Goal: Information Seeking & Learning: Learn about a topic

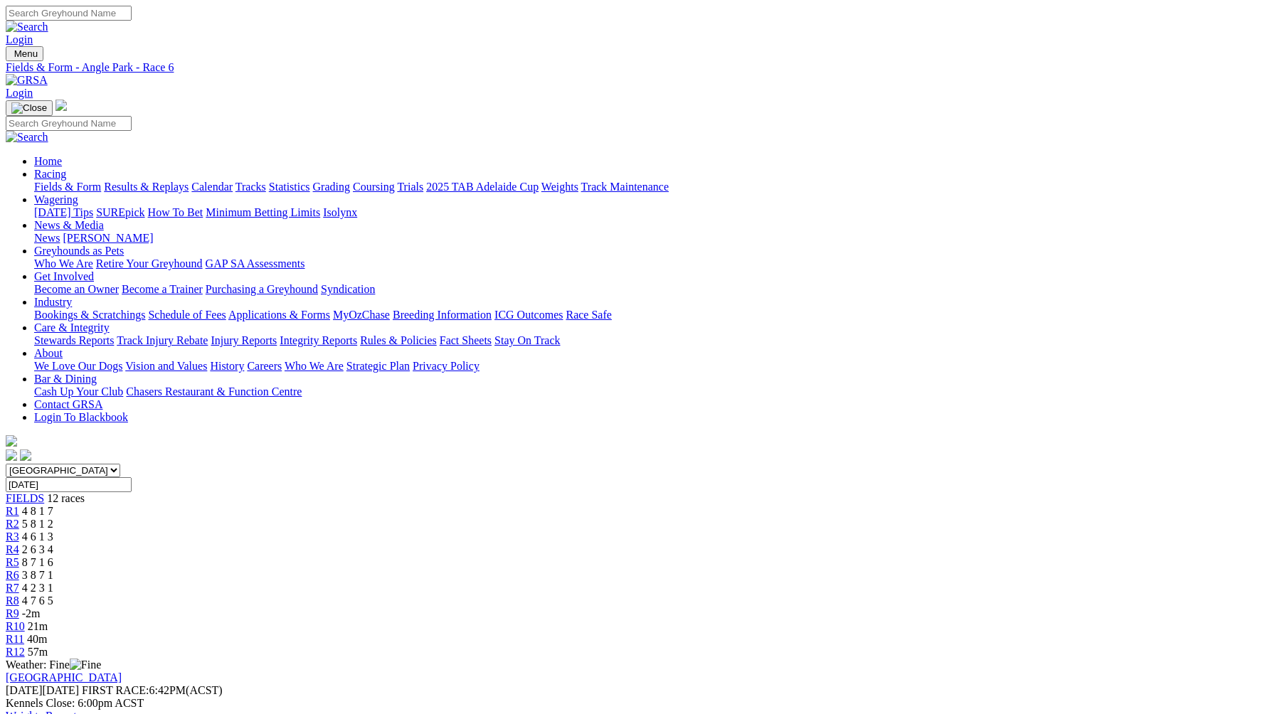
click at [53, 582] on span "4 2 3 1" at bounding box center [37, 588] width 31 height 12
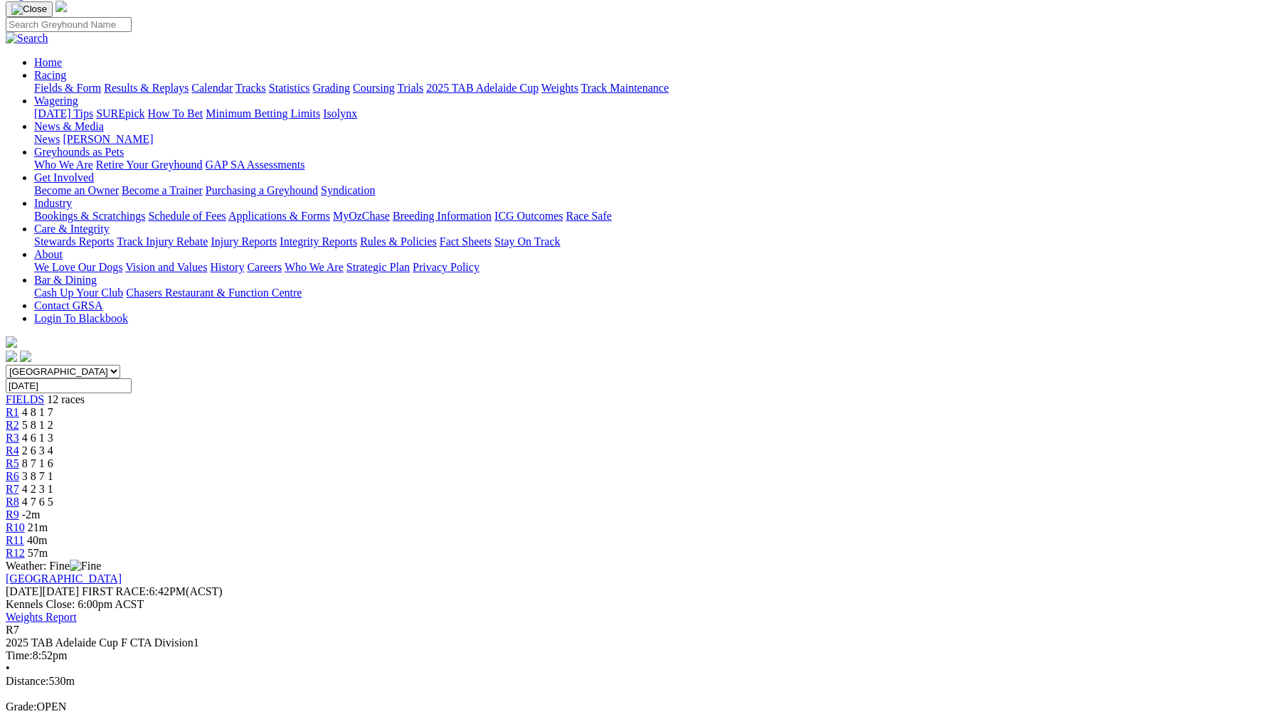
scroll to position [97, 0]
click at [53, 497] on span "4 7 6 5" at bounding box center [37, 503] width 31 height 12
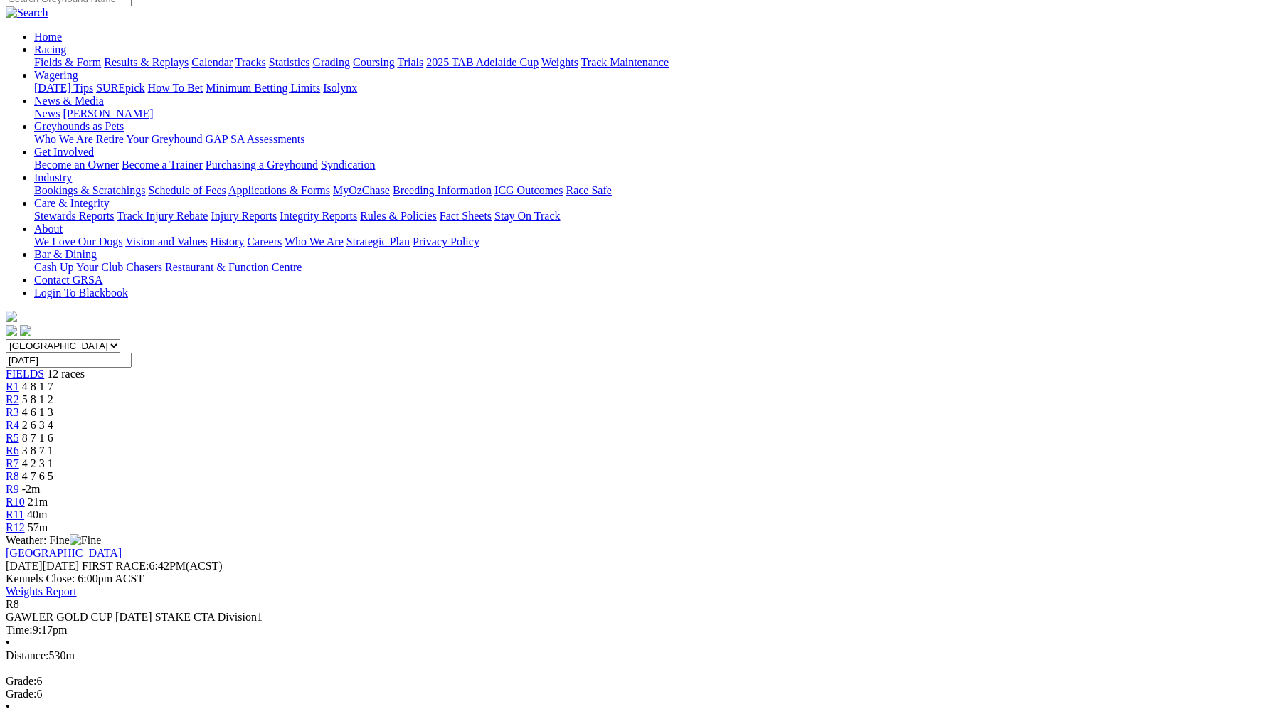
scroll to position [75, 0]
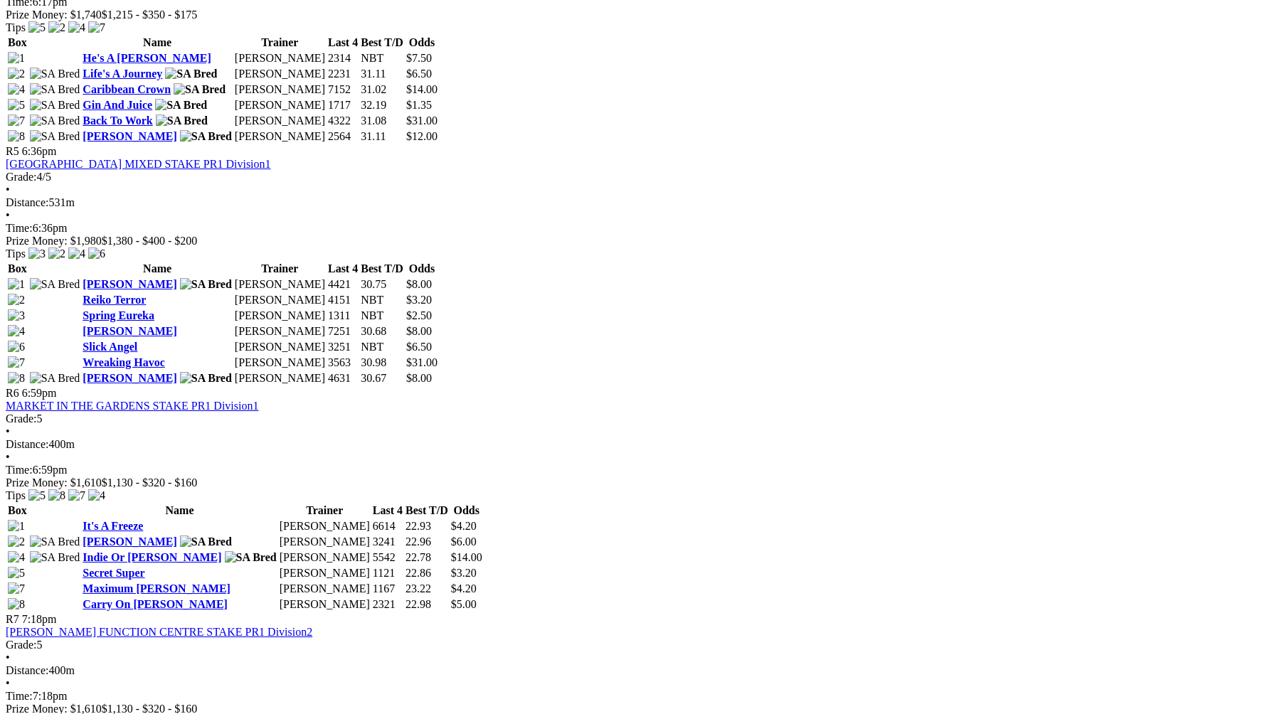
scroll to position [1566, 0]
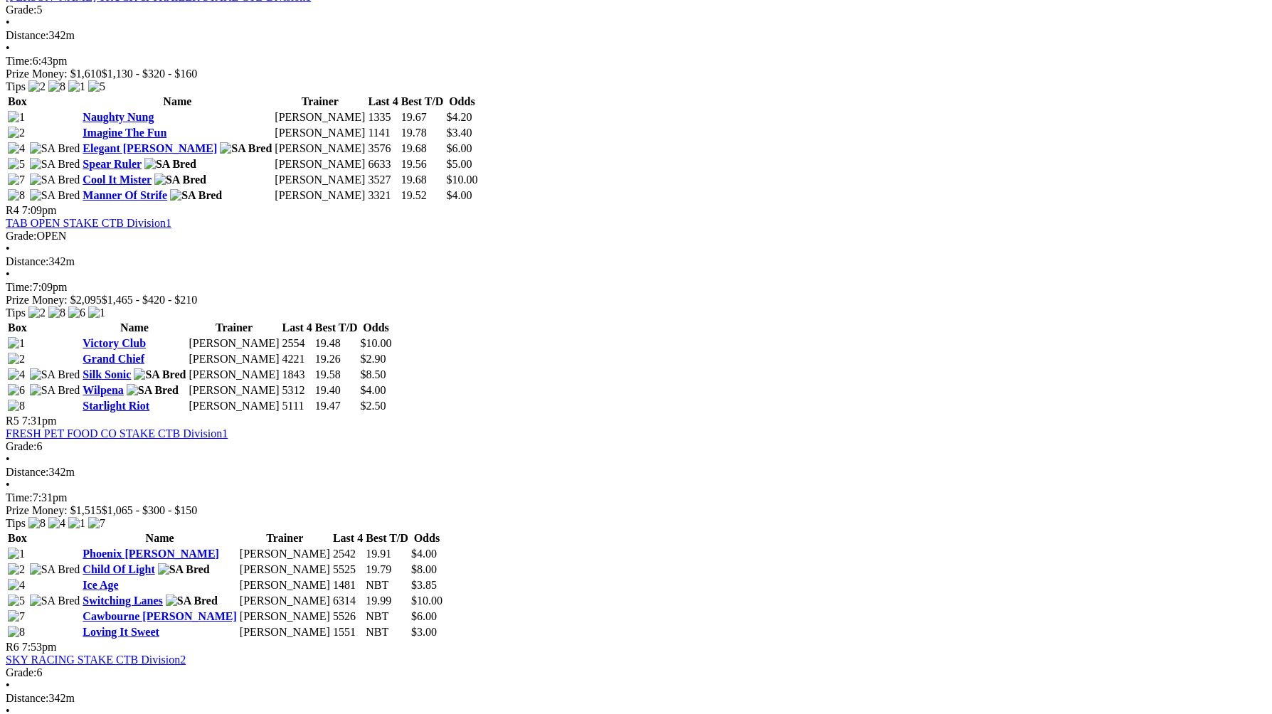
scroll to position [1243, 0]
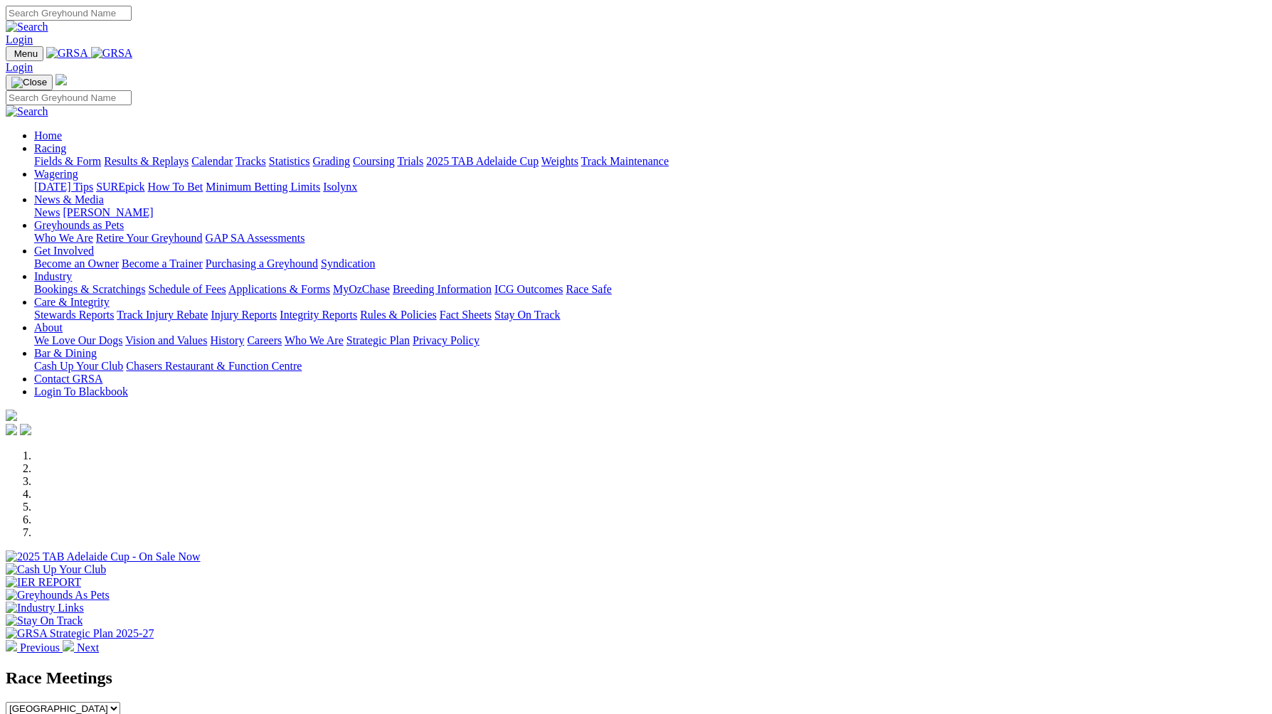
scroll to position [430, 0]
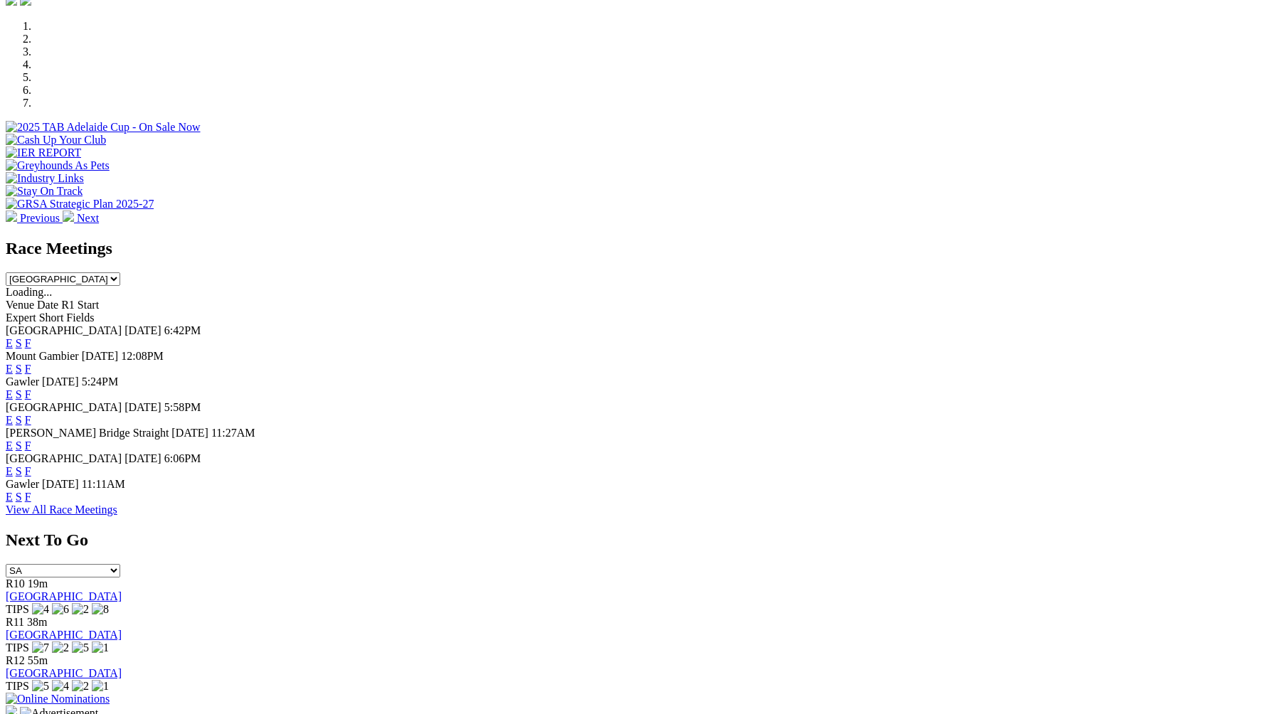
click at [31, 440] on link "F" at bounding box center [28, 446] width 6 height 12
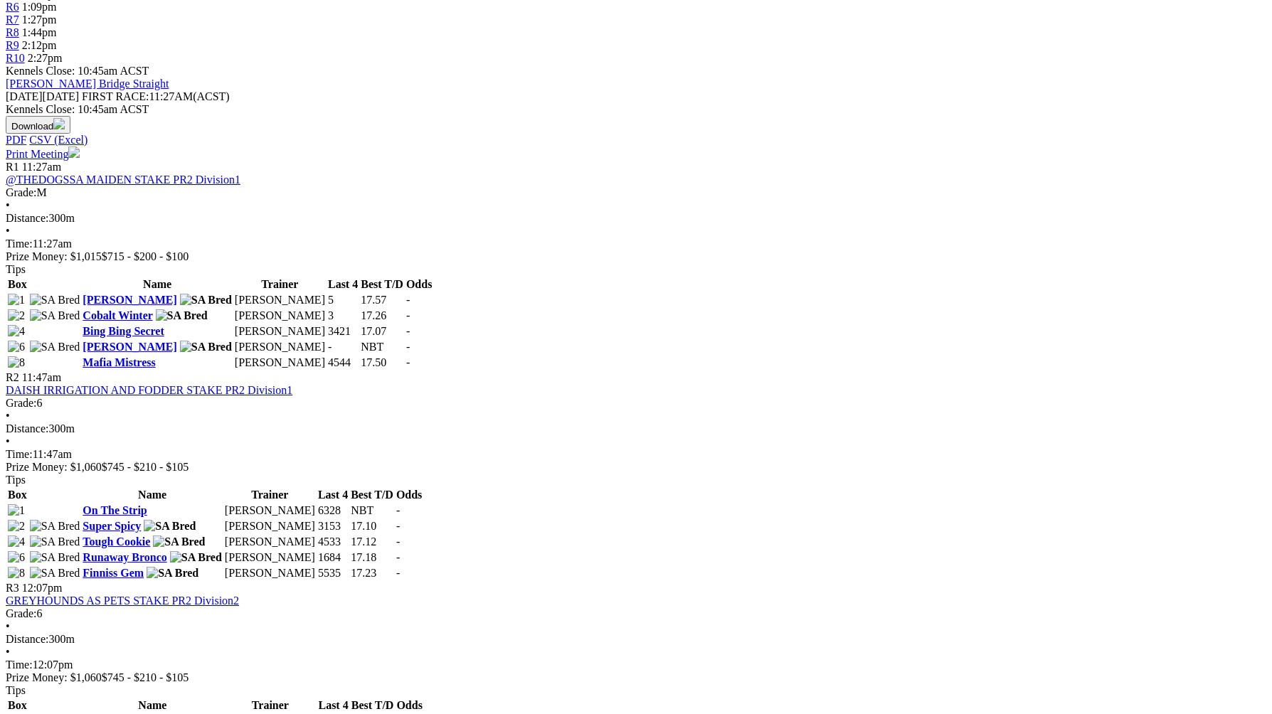
scroll to position [591, 0]
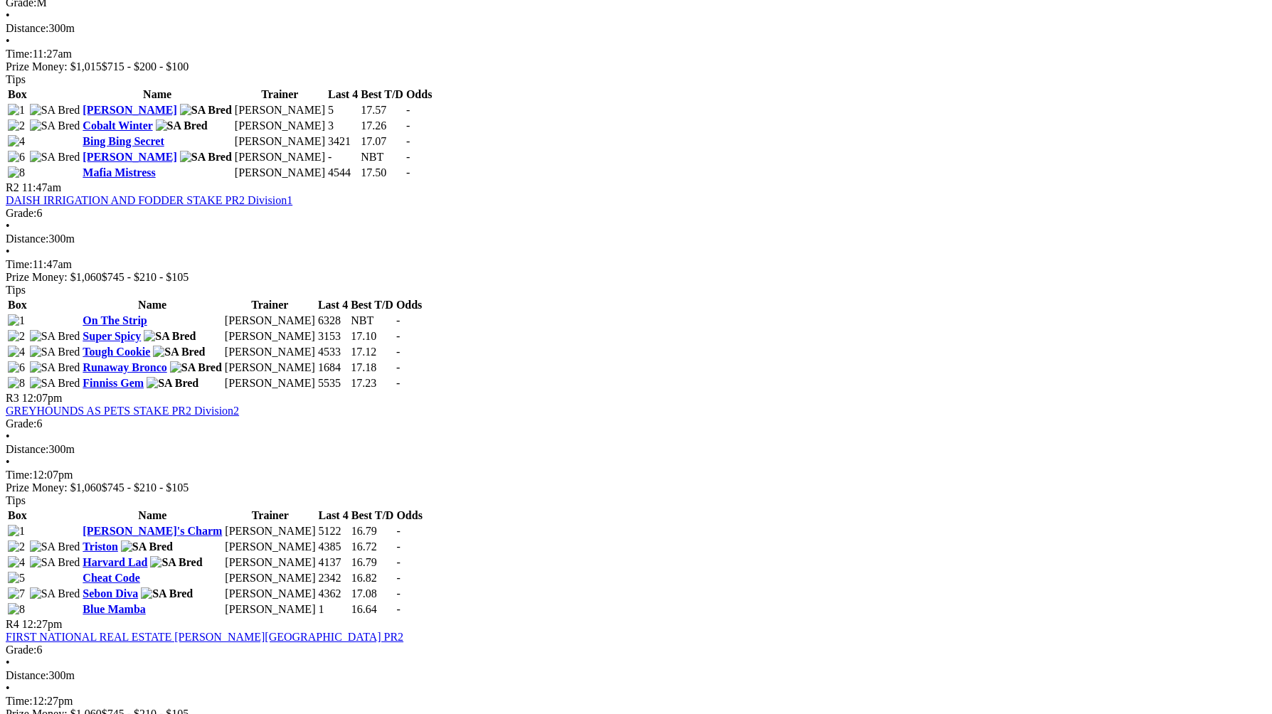
scroll to position [816, 0]
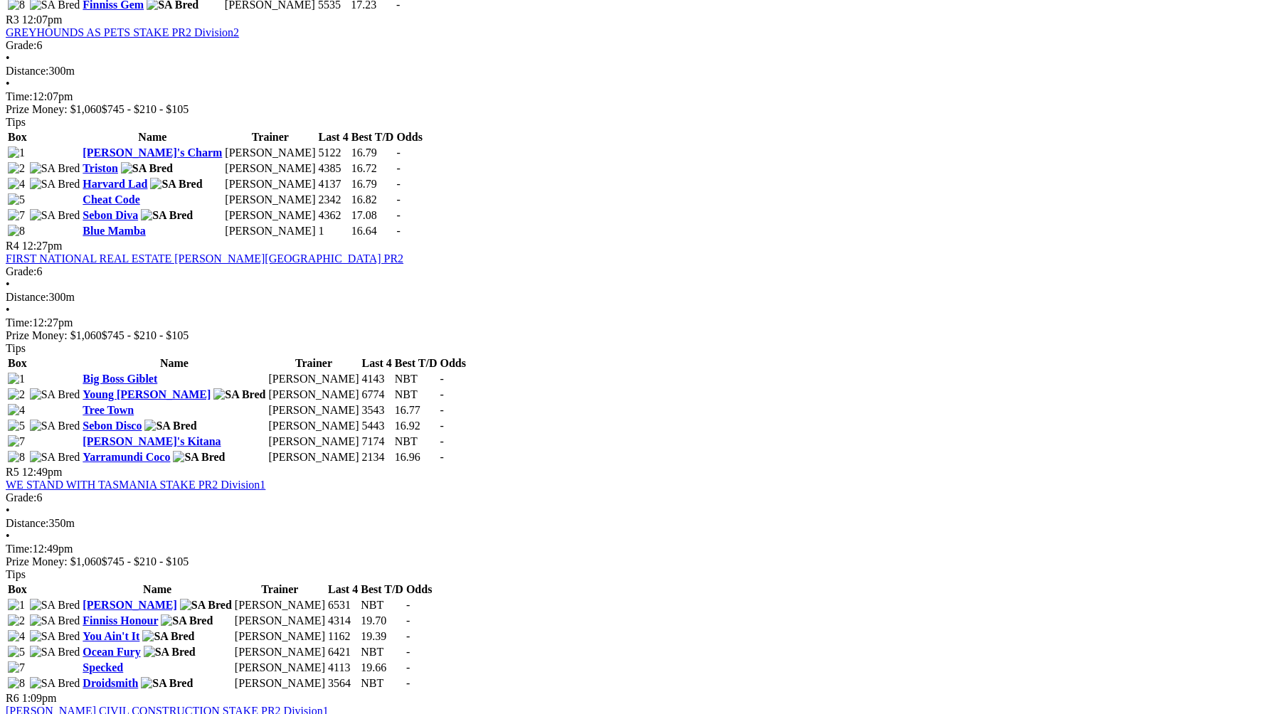
scroll to position [1174, 0]
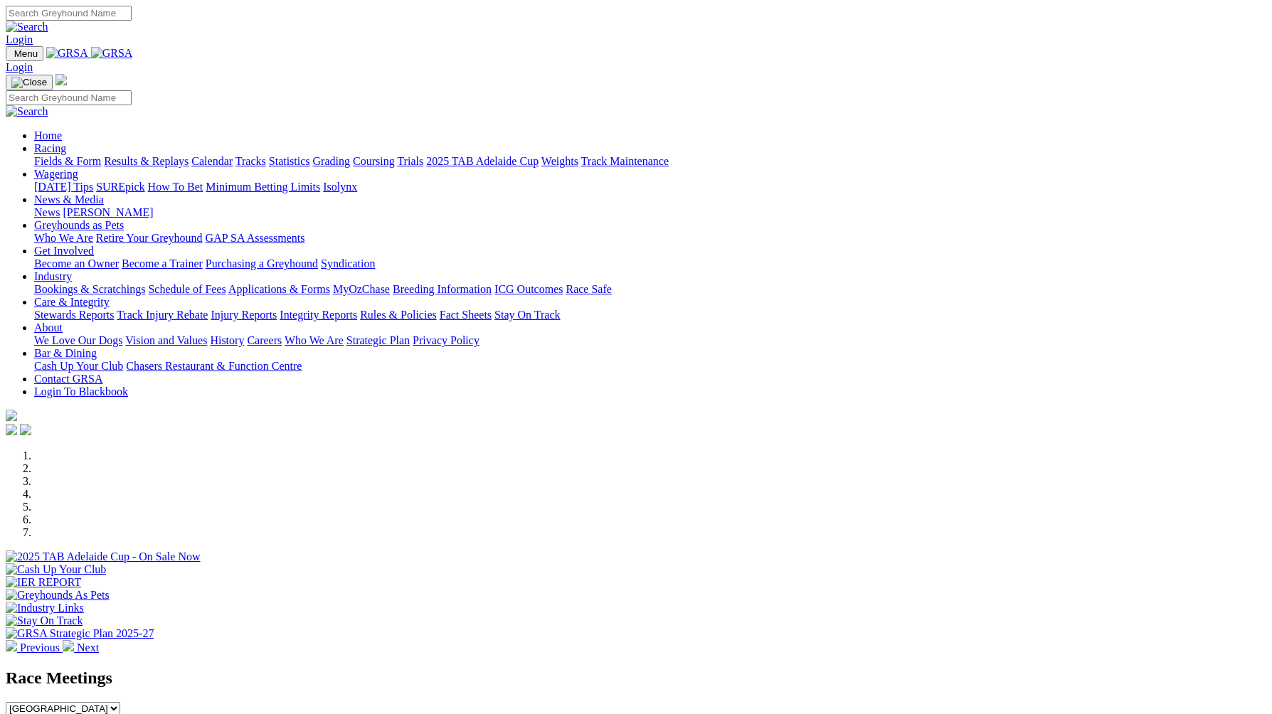
scroll to position [430, 0]
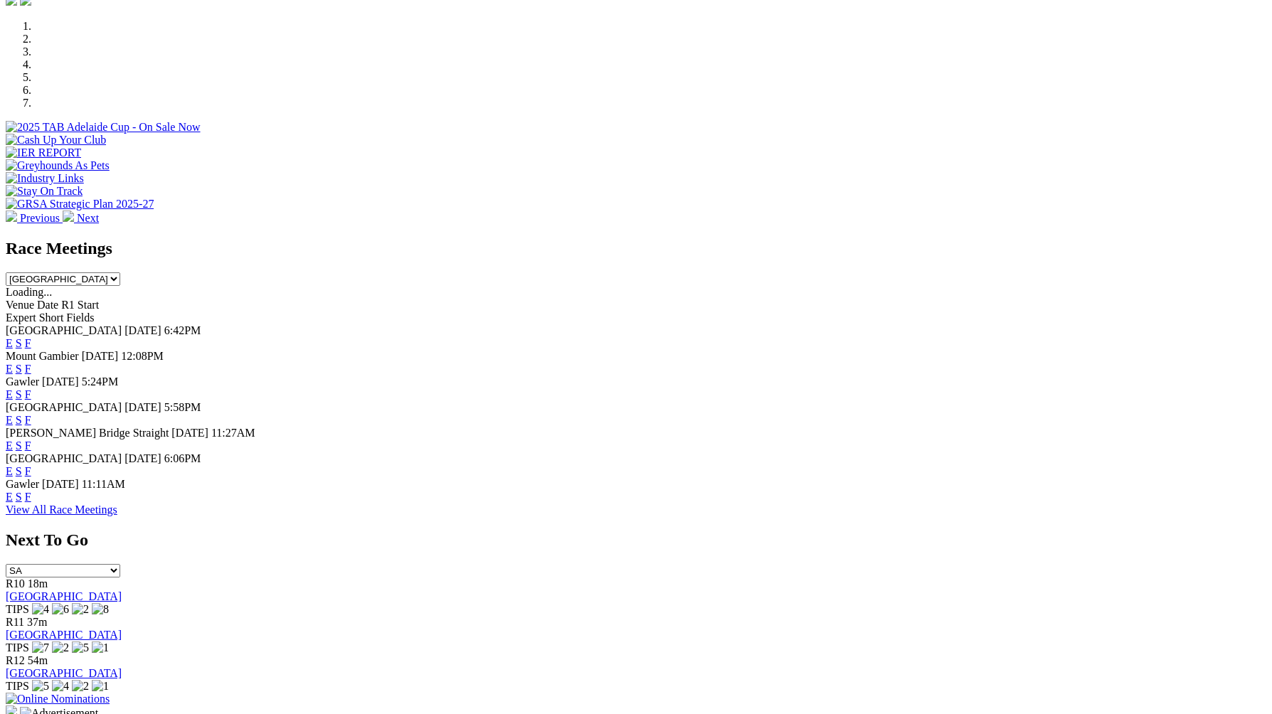
click at [31, 477] on link "F" at bounding box center [28, 471] width 6 height 12
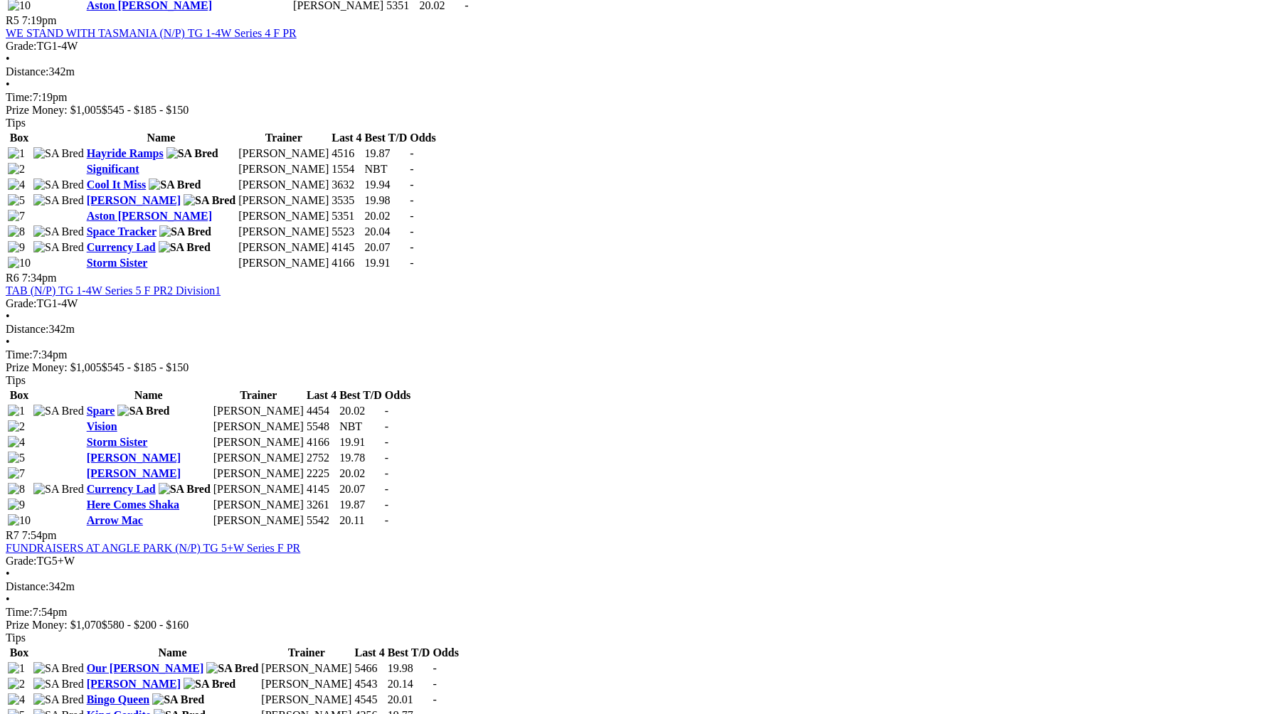
scroll to position [1746, 0]
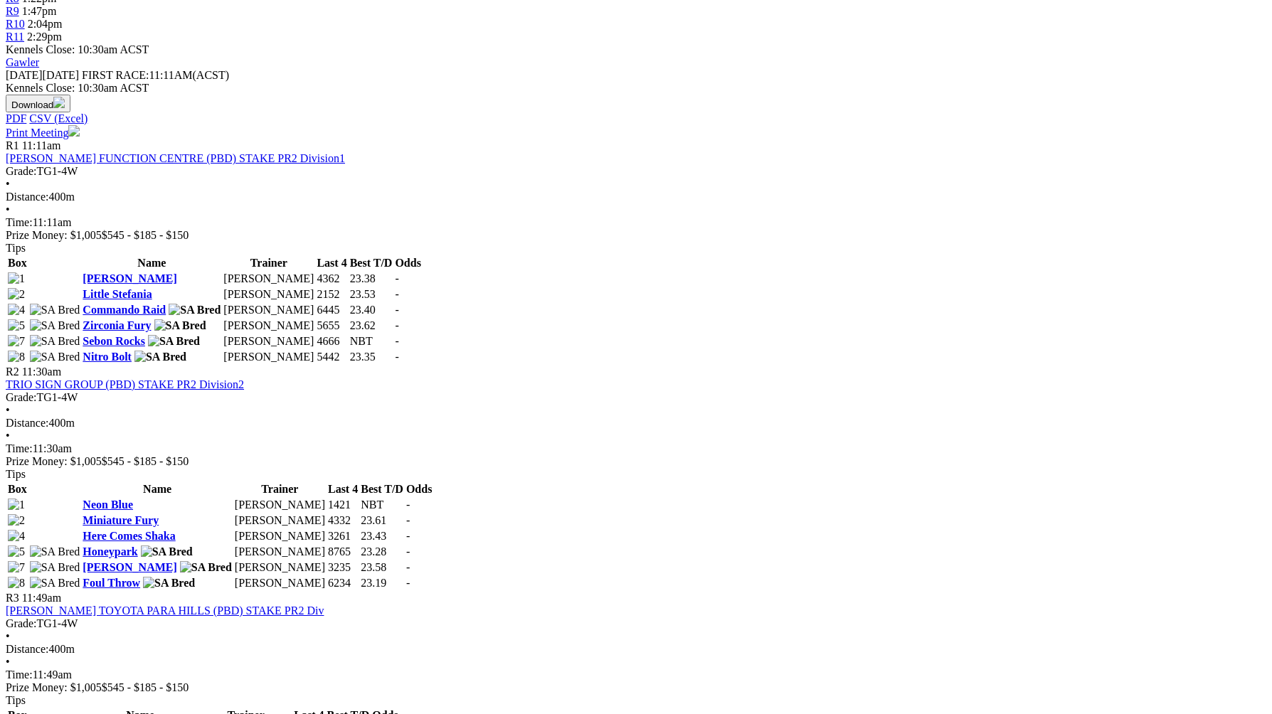
scroll to position [607, 0]
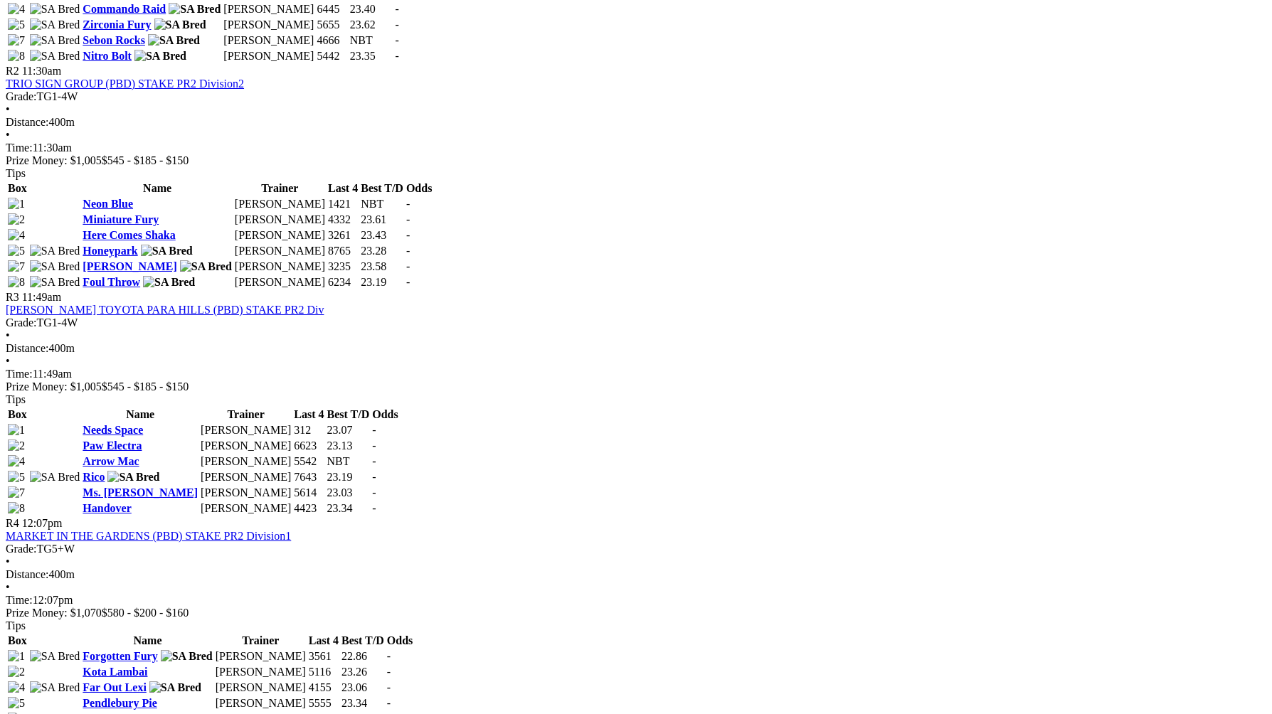
scroll to position [903, 0]
